Goal: Task Accomplishment & Management: Use online tool/utility

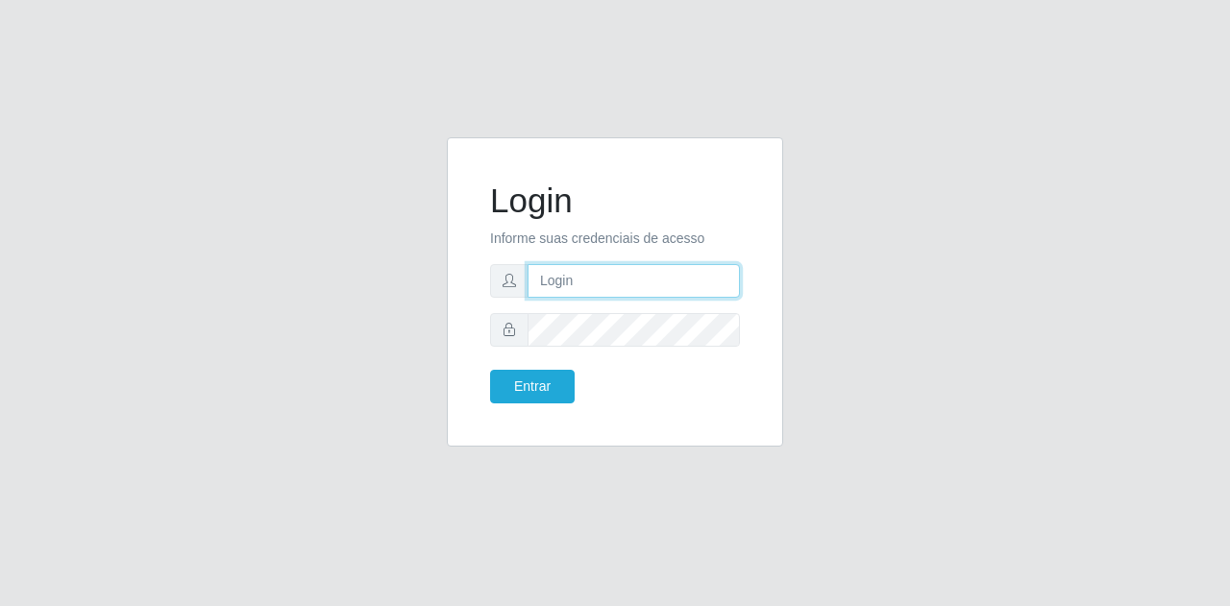
click at [574, 288] on input "text" at bounding box center [634, 281] width 212 height 34
type input "[EMAIL_ADDRESS][DOMAIN_NAME]"
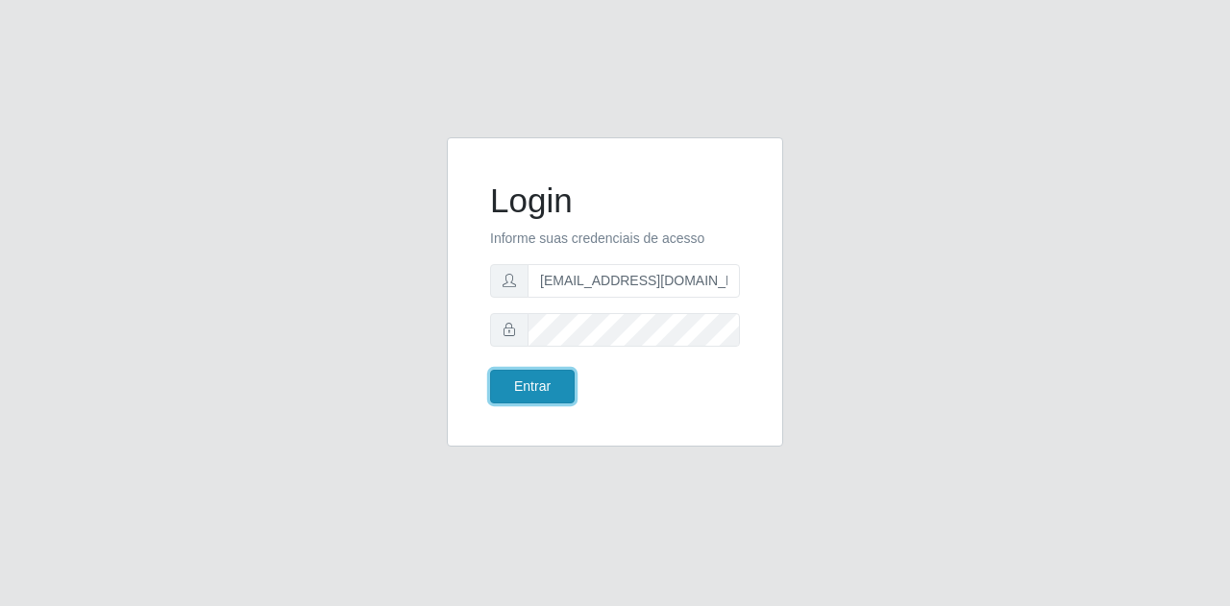
click at [529, 384] on button "Entrar" at bounding box center [532, 387] width 85 height 34
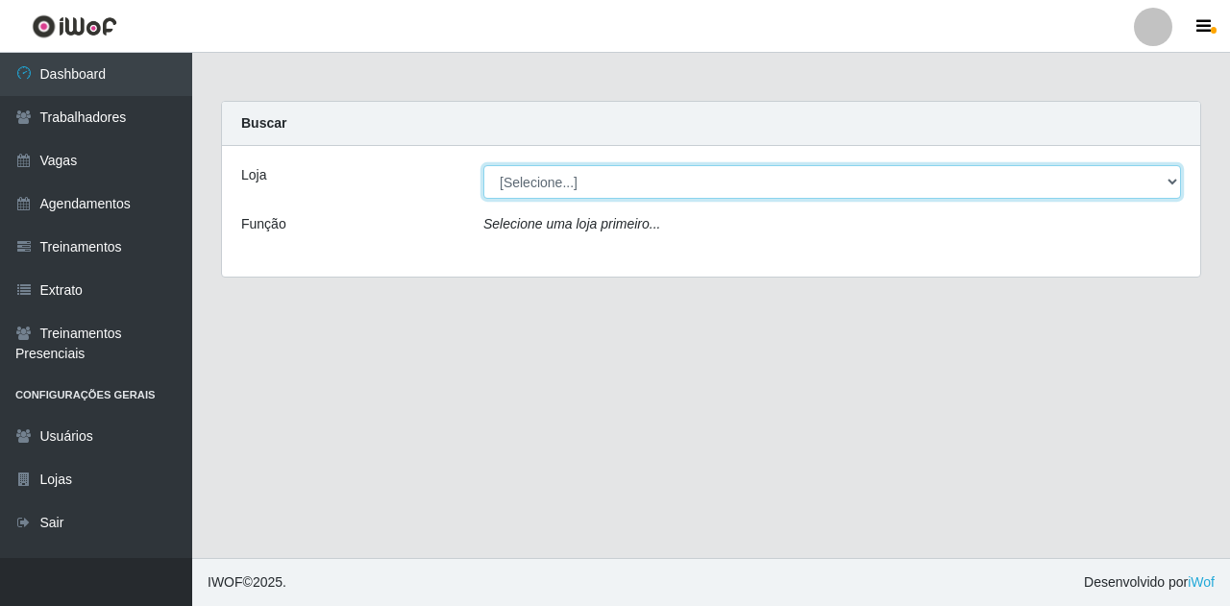
click at [590, 178] on select "[Selecione...] Super Show Jardins - [GEOGRAPHIC_DATA]" at bounding box center [832, 182] width 698 height 34
select select "263"
click at [483, 165] on select "[Selecione...] Super Show Jardins - [GEOGRAPHIC_DATA]" at bounding box center [832, 182] width 698 height 34
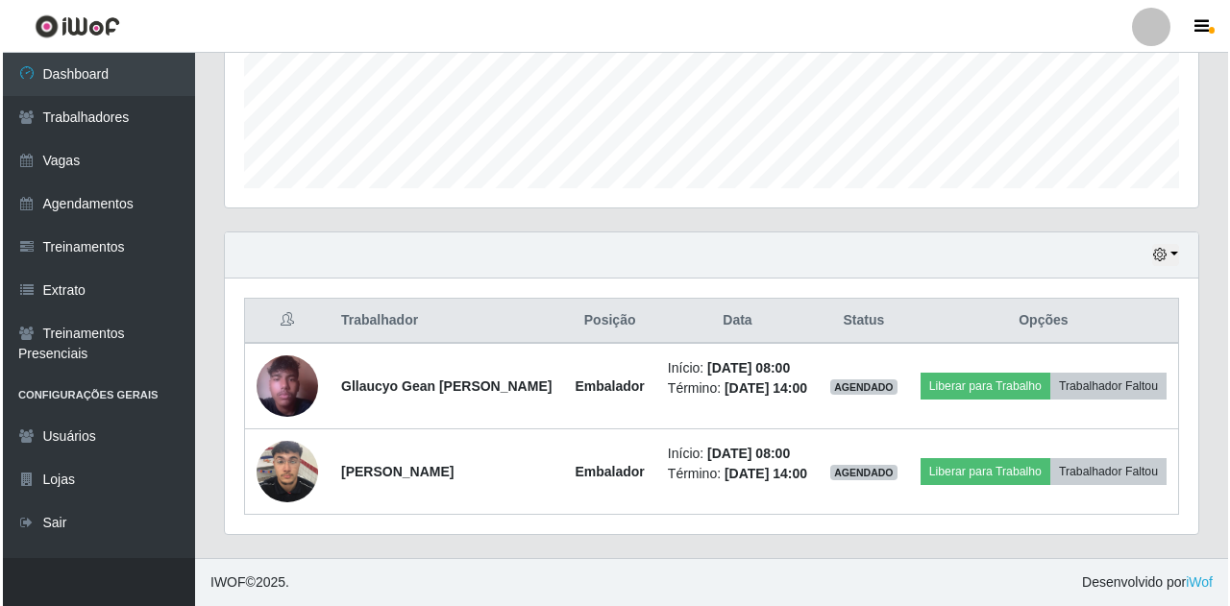
scroll to position [528, 0]
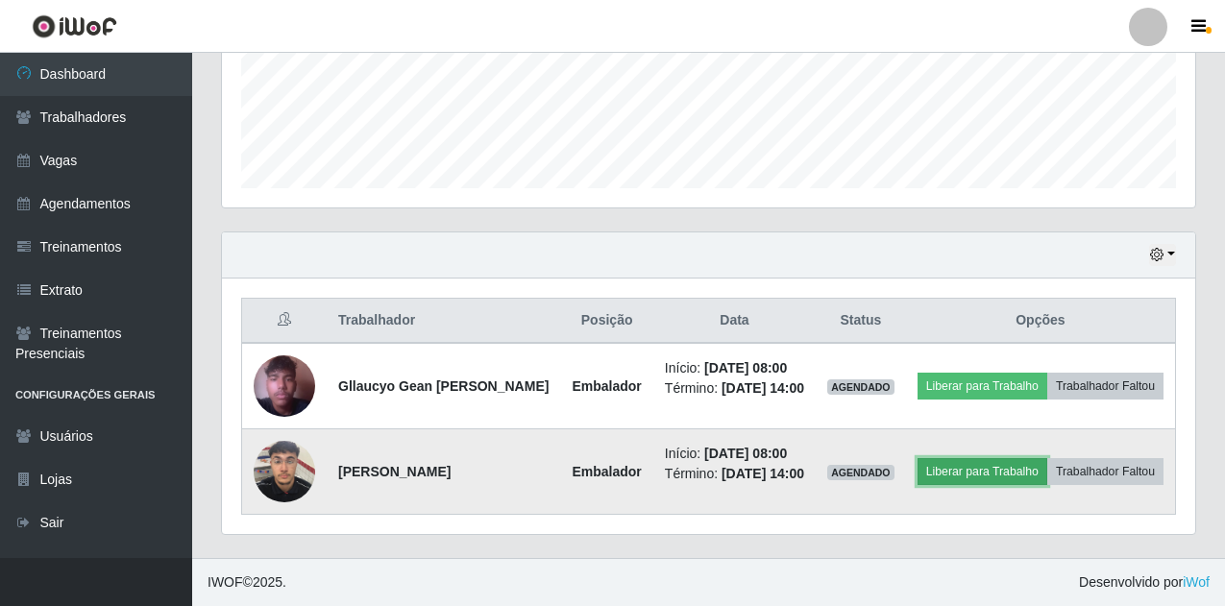
click at [1034, 458] on button "Liberar para Trabalho" at bounding box center [983, 471] width 130 height 27
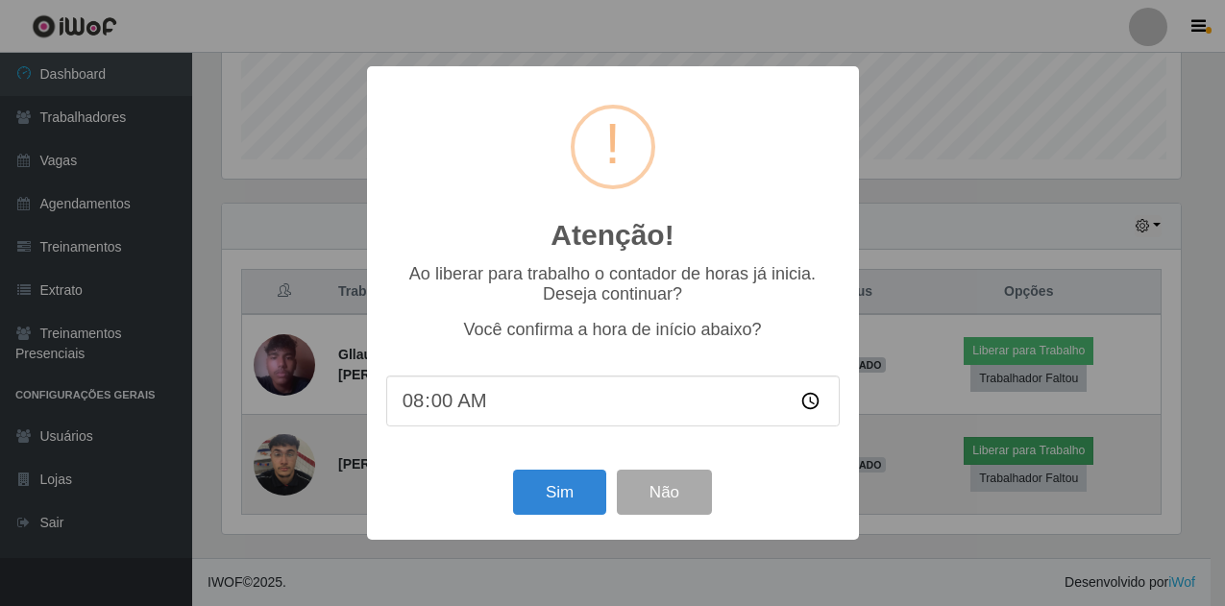
scroll to position [399, 964]
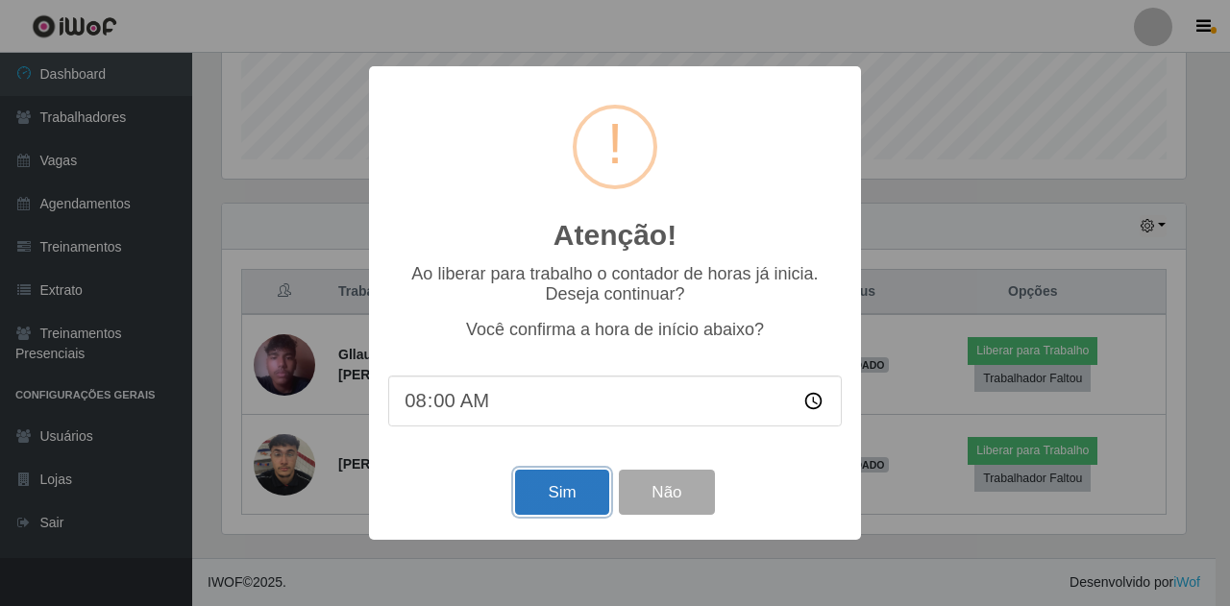
click at [560, 499] on button "Sim" at bounding box center [561, 492] width 93 height 45
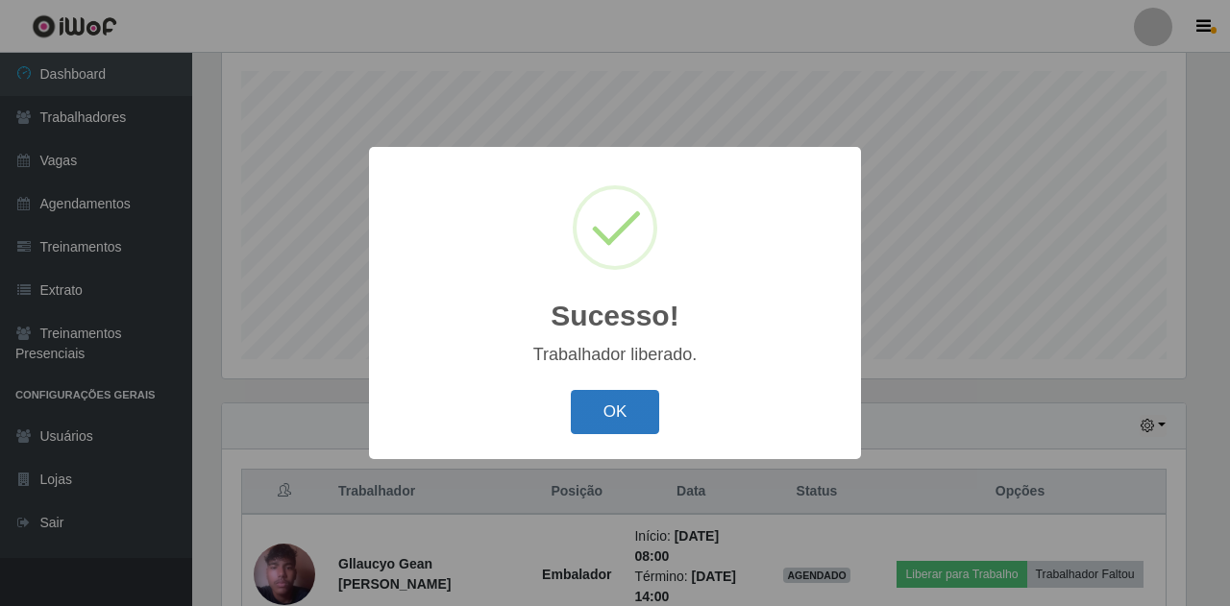
click at [630, 392] on button "OK" at bounding box center [615, 412] width 89 height 45
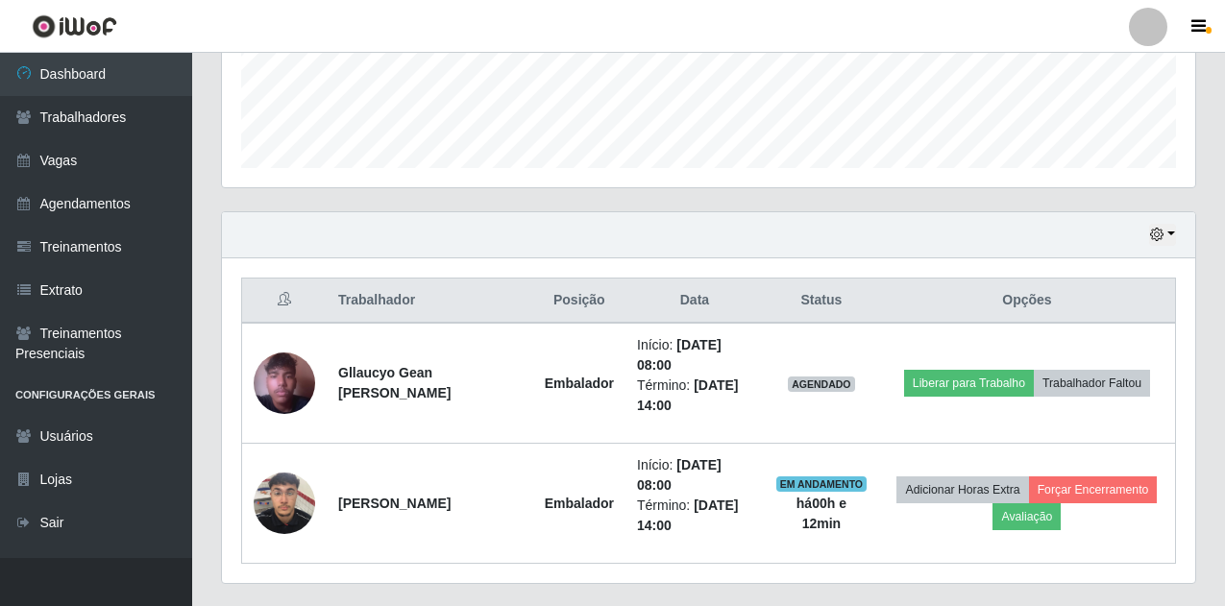
scroll to position [520, 0]
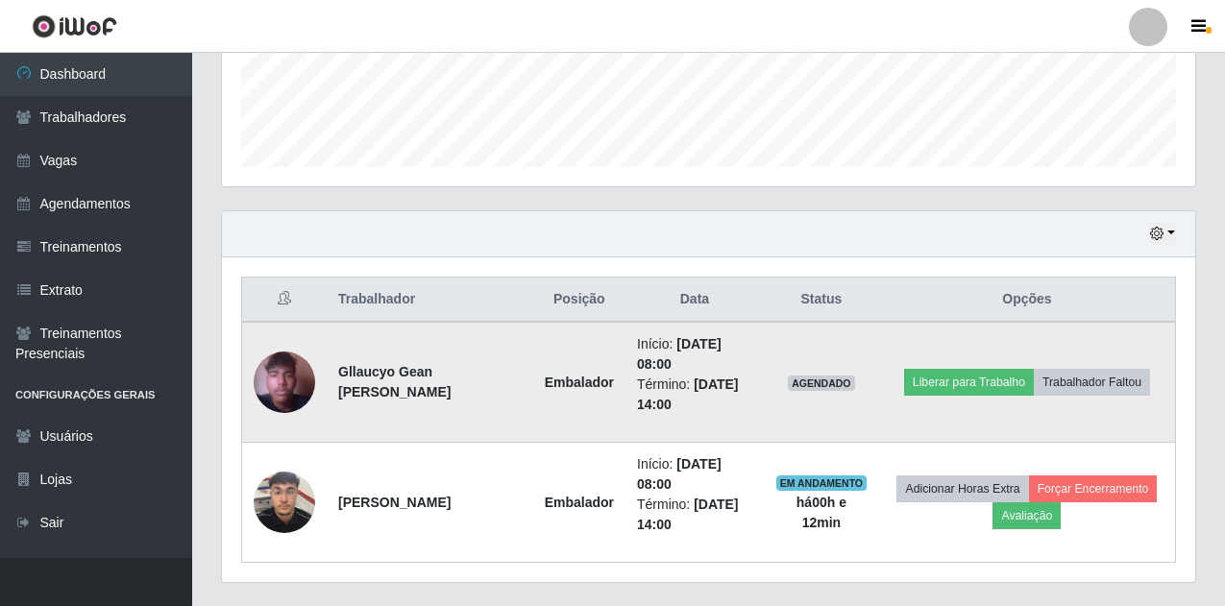
click at [955, 407] on td "Liberar para Trabalho Trabalhador Faltou" at bounding box center [1027, 382] width 297 height 121
click at [958, 389] on button "Liberar para Trabalho" at bounding box center [969, 382] width 130 height 27
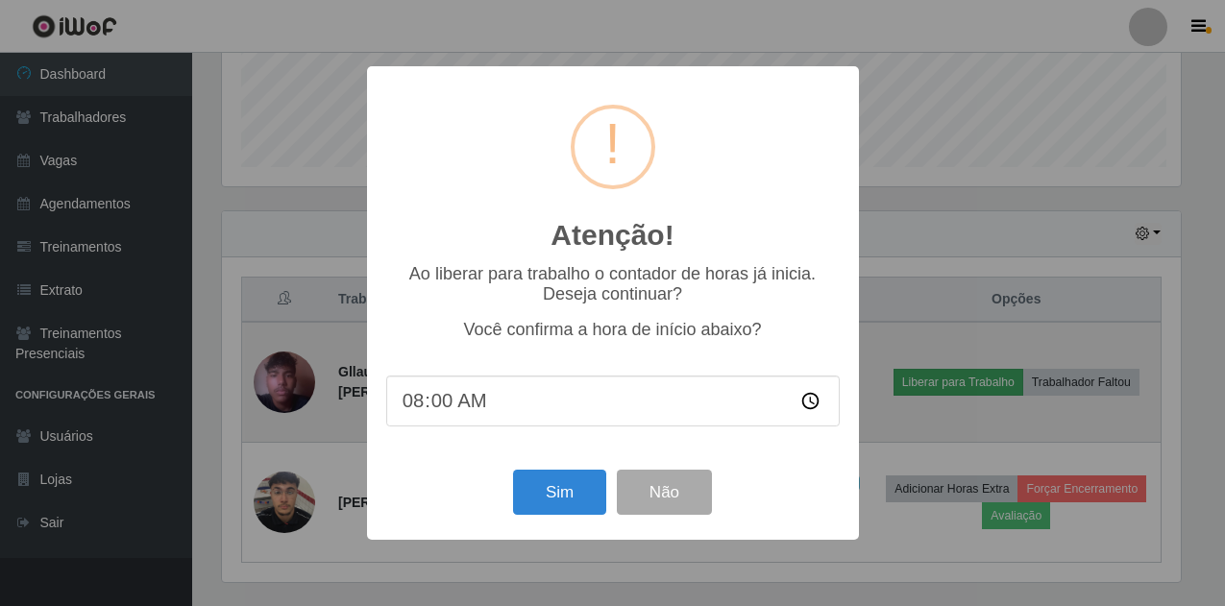
scroll to position [399, 964]
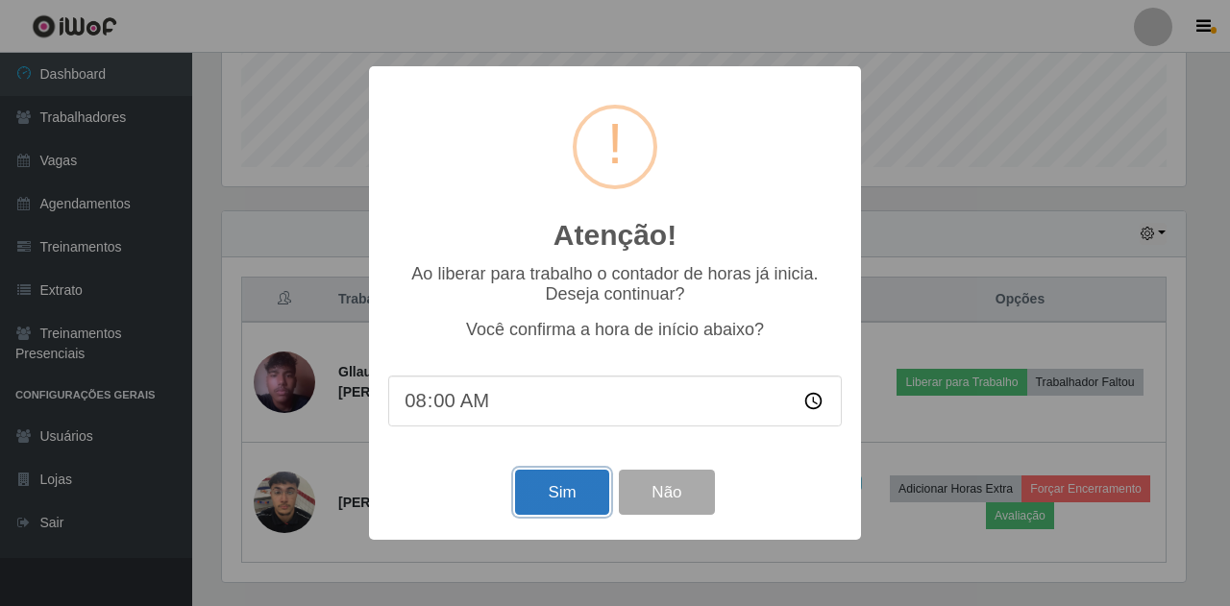
click at [564, 491] on button "Sim" at bounding box center [561, 492] width 93 height 45
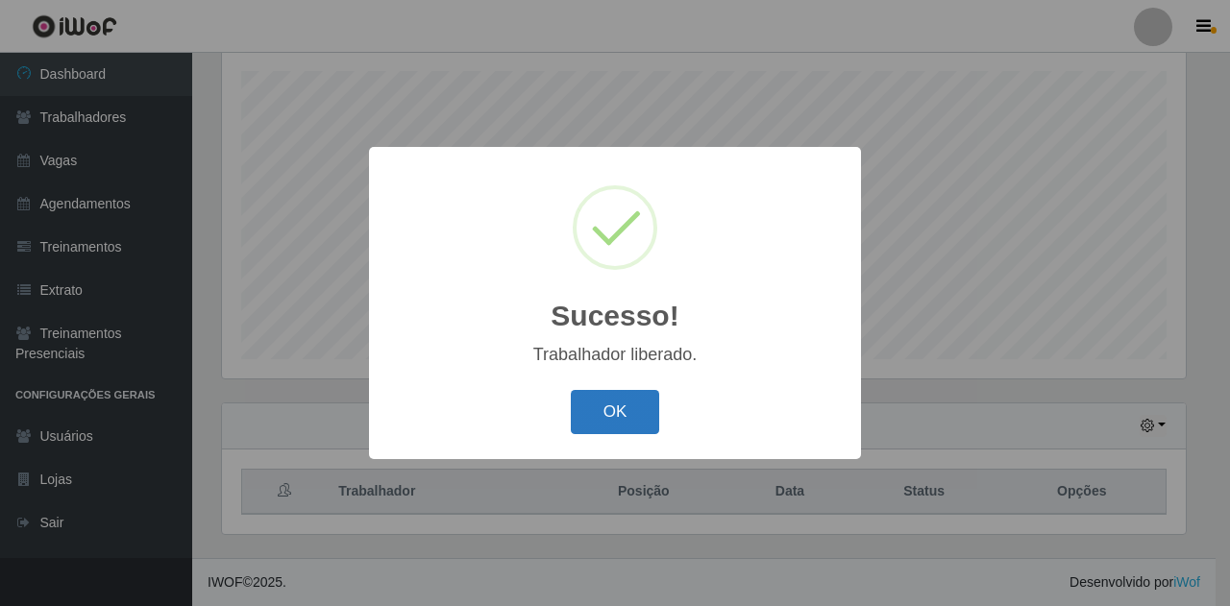
click at [639, 429] on button "OK" at bounding box center [615, 412] width 89 height 45
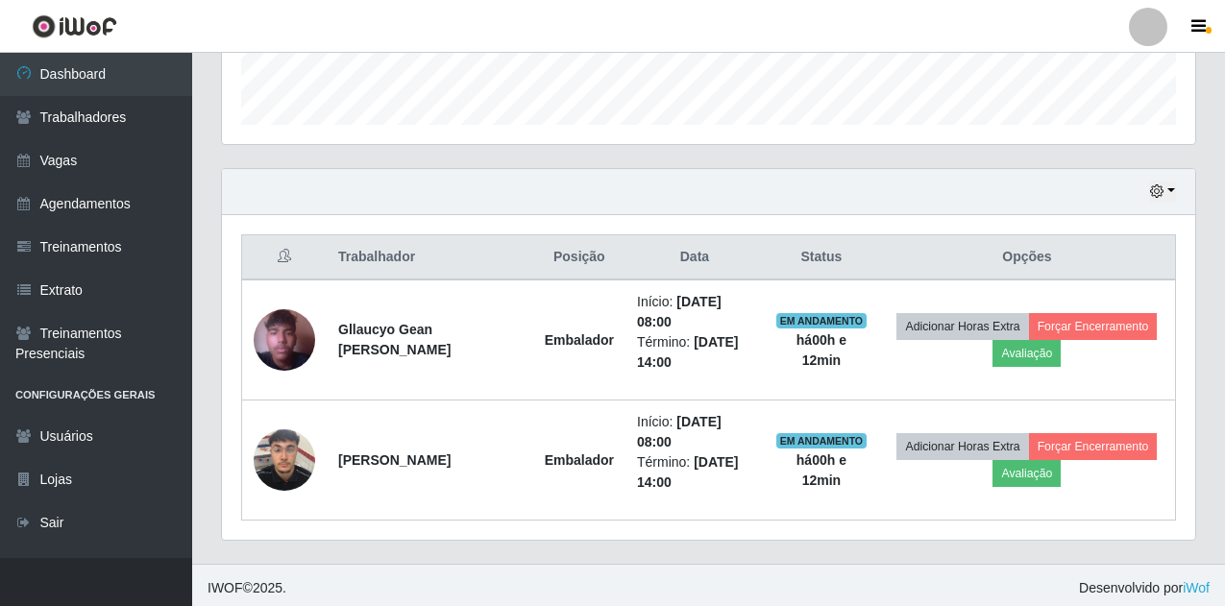
scroll to position [568, 0]
